Goal: Task Accomplishment & Management: Use online tool/utility

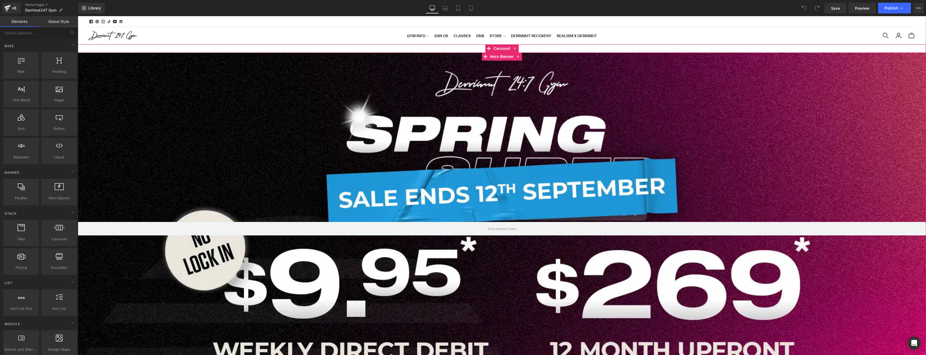
scroll to position [2024, 848]
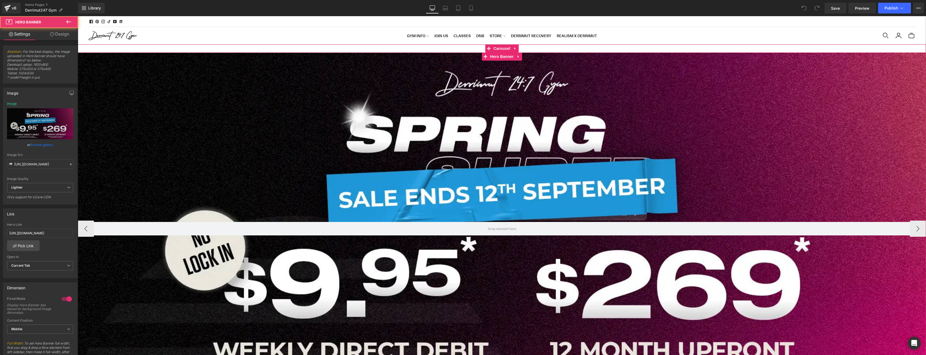
click at [329, 163] on div at bounding box center [502, 229] width 848 height 352
click at [35, 146] on link "Browse gallery" at bounding box center [41, 144] width 23 height 9
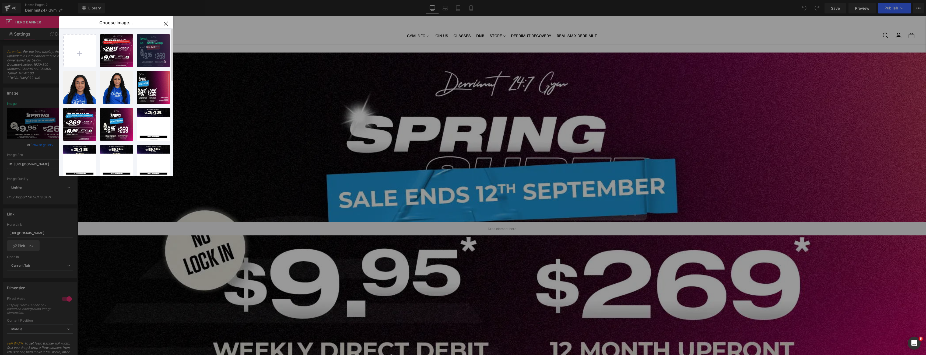
click at [147, 51] on div "[WB] Sp...hred.webp 228.96 KB" at bounding box center [153, 50] width 33 height 33
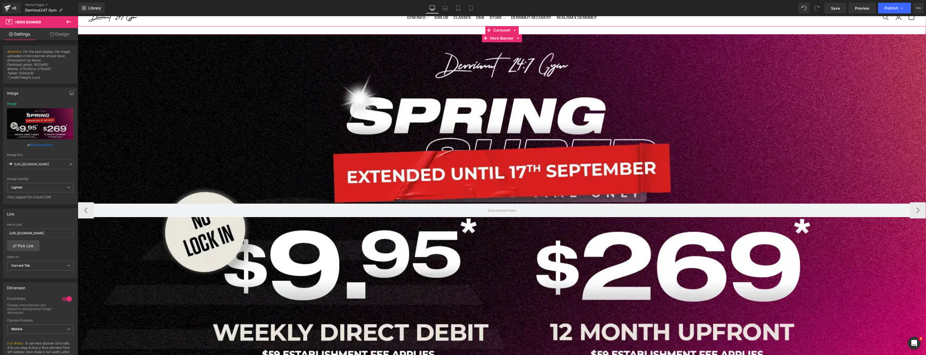
scroll to position [19, 0]
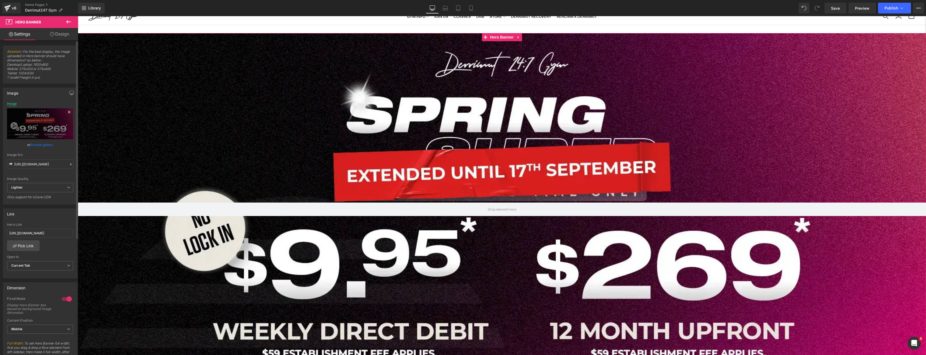
click at [12, 104] on div "Image" at bounding box center [12, 104] width 10 height 4
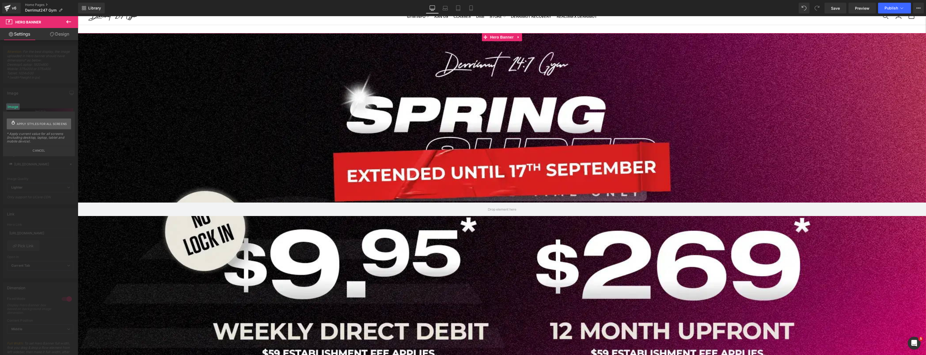
click at [33, 121] on span "Apply styles for all screens" at bounding box center [42, 123] width 50 height 11
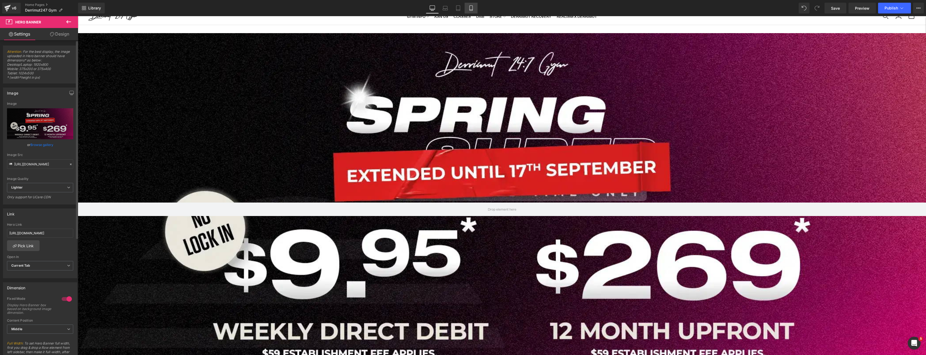
click at [473, 8] on icon at bounding box center [471, 7] width 5 height 5
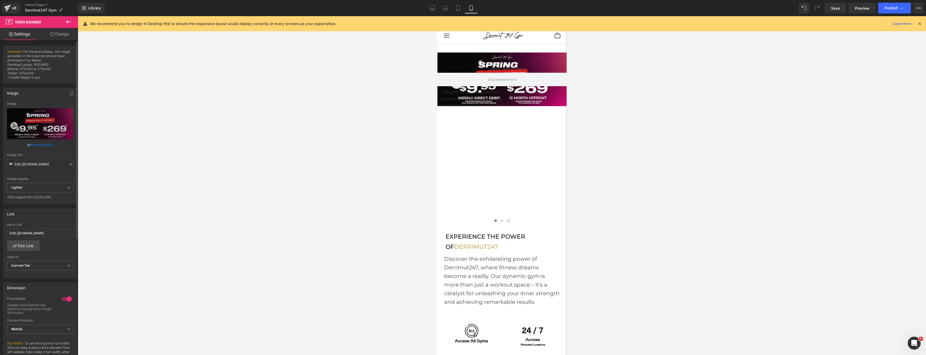
scroll to position [2893, 129]
click at [501, 58] on link "Hero Banner" at bounding box center [498, 57] width 33 height 8
click at [43, 146] on link "Browse gallery" at bounding box center [41, 144] width 23 height 9
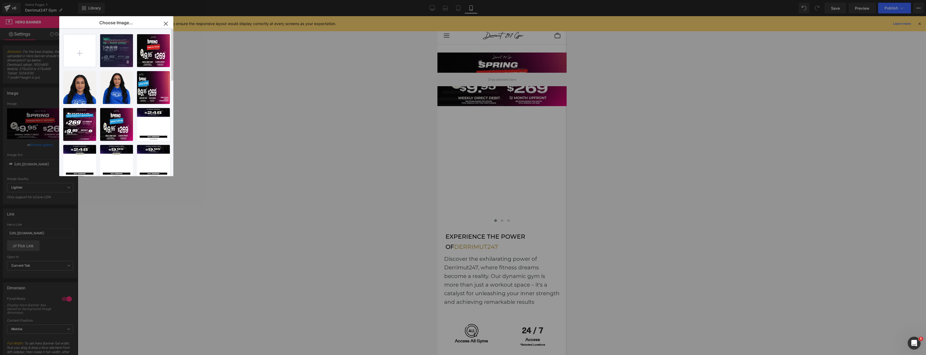
click at [110, 51] on div "[MB] Sp...hred.webp 524.19 KB" at bounding box center [116, 50] width 33 height 33
type input "[URL][DOMAIN_NAME]"
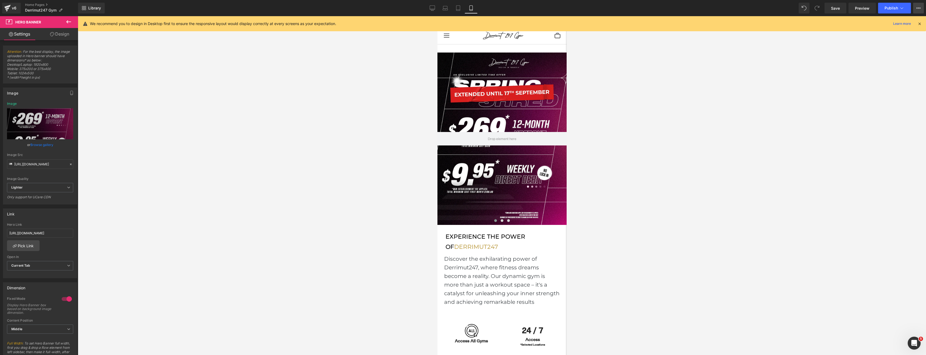
click at [920, 7] on icon at bounding box center [919, 8] width 4 height 4
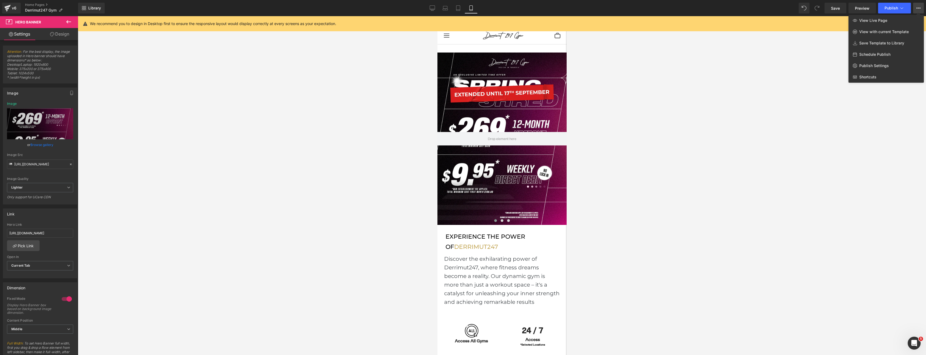
click at [882, 52] on span "Schedule Publish" at bounding box center [874, 54] width 31 height 5
select select
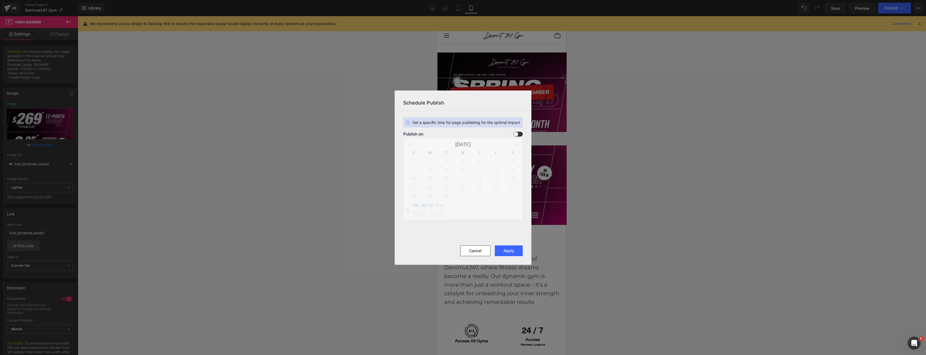
click at [519, 131] on section "Set a specific time for page publishing for the optimal impact Publish on [DATE…" at bounding box center [463, 178] width 137 height 134
click at [518, 136] on span at bounding box center [518, 134] width 9 height 5
click at [0, 0] on input "checkbox" at bounding box center [0, 0] width 0 height 0
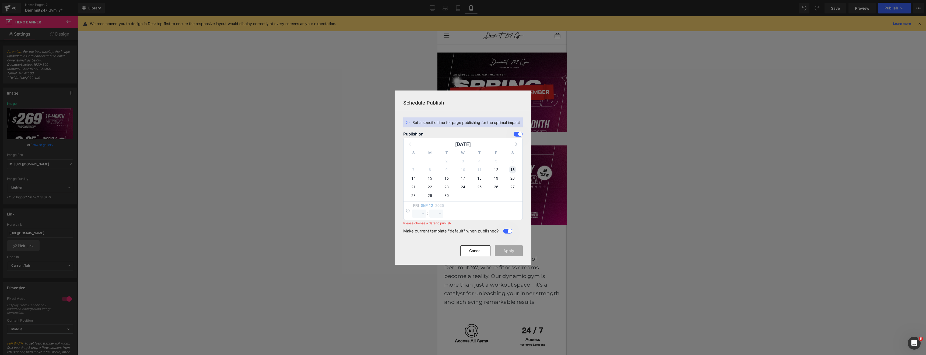
click at [512, 170] on span "13" at bounding box center [513, 170] width 8 height 8
select select "19"
select select "46"
click at [425, 211] on select "00 01 02 03 04 05 06 07 08 09 10 11 12 13 14 15 16 17 18 19 20 21 22 23" at bounding box center [419, 213] width 14 height 8
select select "0"
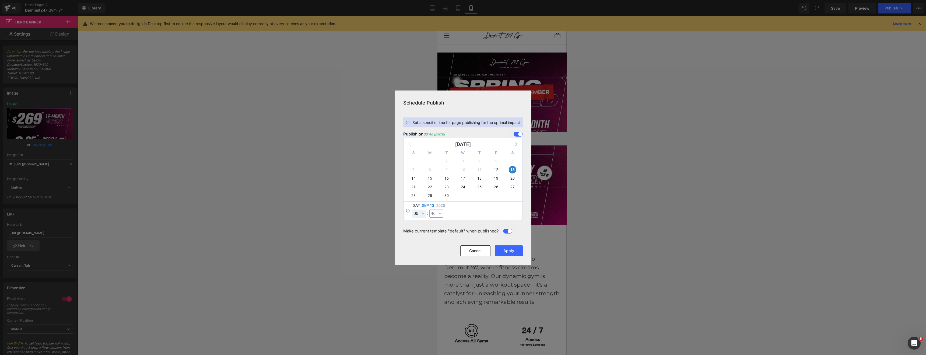
click at [435, 212] on select "00 01 02 03 04 05 06 07 08 09 10 11 12 13 14 15 16 17 18 19 20 21 22 23 24 25 2…" at bounding box center [436, 213] width 14 height 8
select select "0"
click at [470, 216] on div "[DATE] 00 01 02 03 04 05 06 07 08 09 10 11 12 13 14 15 16 17 18 19 20 21 22 23 …" at bounding box center [463, 210] width 119 height 18
click at [512, 249] on button "Apply" at bounding box center [509, 250] width 28 height 11
click at [480, 253] on button "Cancel" at bounding box center [475, 250] width 30 height 11
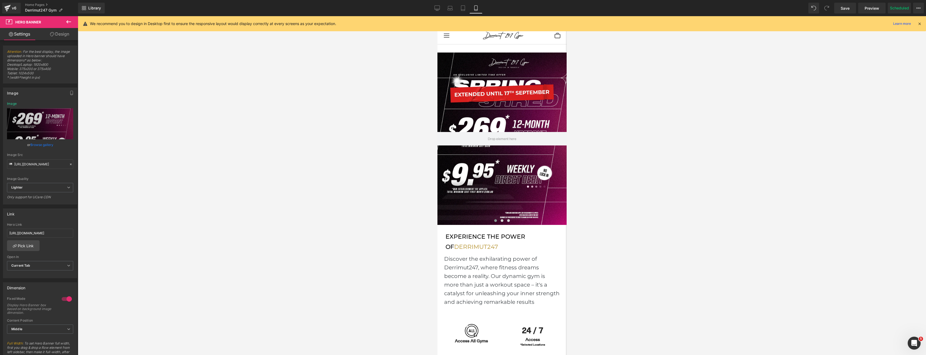
click at [588, 216] on div at bounding box center [502, 185] width 848 height 339
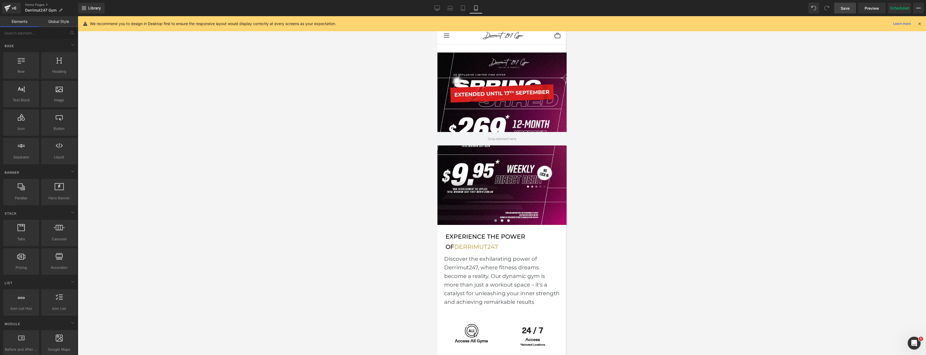
click at [850, 7] on link "Save" at bounding box center [845, 8] width 22 height 11
click at [653, 107] on div at bounding box center [502, 185] width 848 height 339
click at [306, 83] on div at bounding box center [502, 185] width 848 height 339
click at [14, 12] on link "v6" at bounding box center [11, 8] width 19 height 11
